Goal: Task Accomplishment & Management: Use online tool/utility

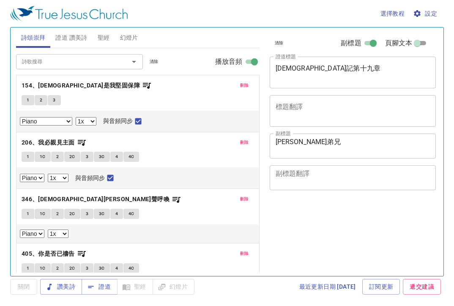
select select "1"
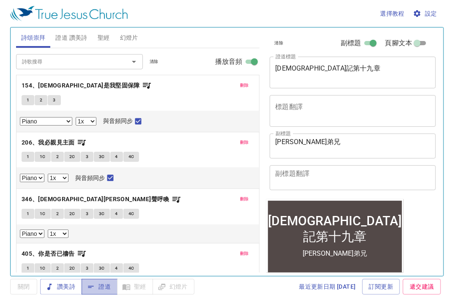
click at [103, 292] on button "證道" at bounding box center [100, 287] width 36 height 16
click at [429, 16] on span "設定" at bounding box center [426, 13] width 22 height 11
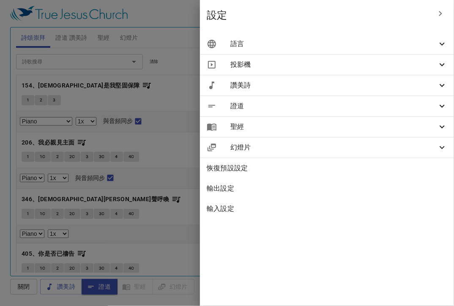
click at [396, 35] on div "語言" at bounding box center [327, 44] width 254 height 20
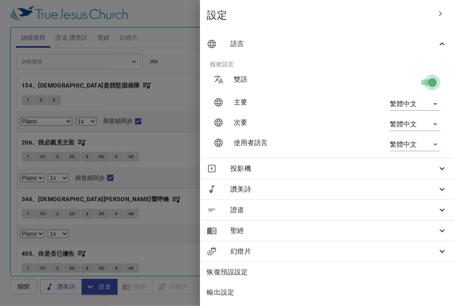
click at [422, 79] on input "checkbox" at bounding box center [432, 84] width 48 height 16
checkbox input "false"
click at [193, 35] on div at bounding box center [227, 153] width 454 height 306
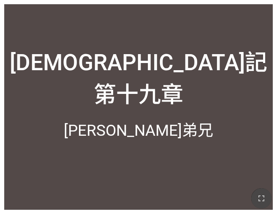
drag, startPoint x: 257, startPoint y: 199, endPoint x: 428, endPoint y: 281, distance: 189.4
click at [257, 199] on icon "button" at bounding box center [262, 198] width 10 height 10
